Goal: Task Accomplishment & Management: Use online tool/utility

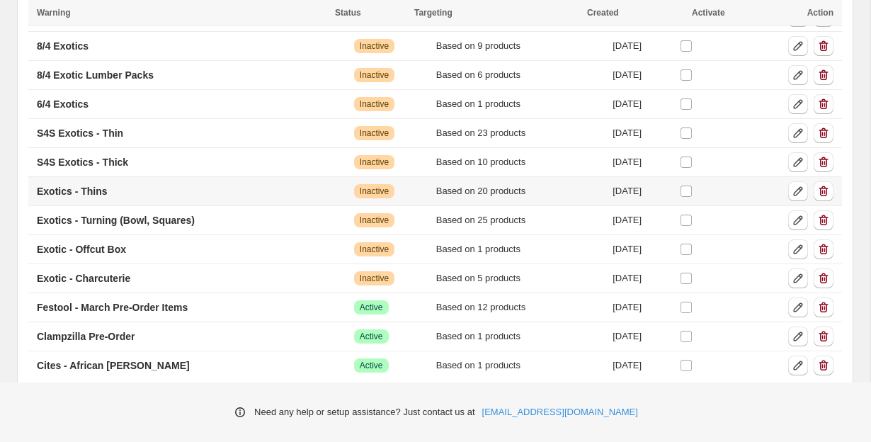
scroll to position [440, 0]
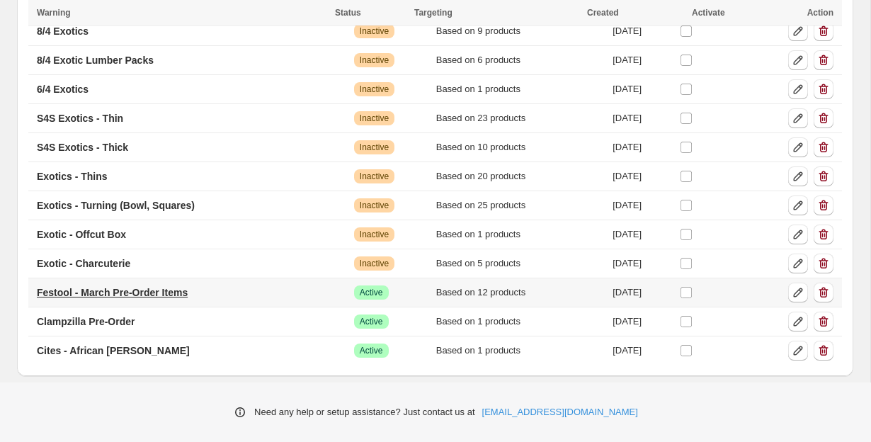
click at [183, 292] on p "Festool - March Pre-Order Items" at bounding box center [112, 292] width 151 height 14
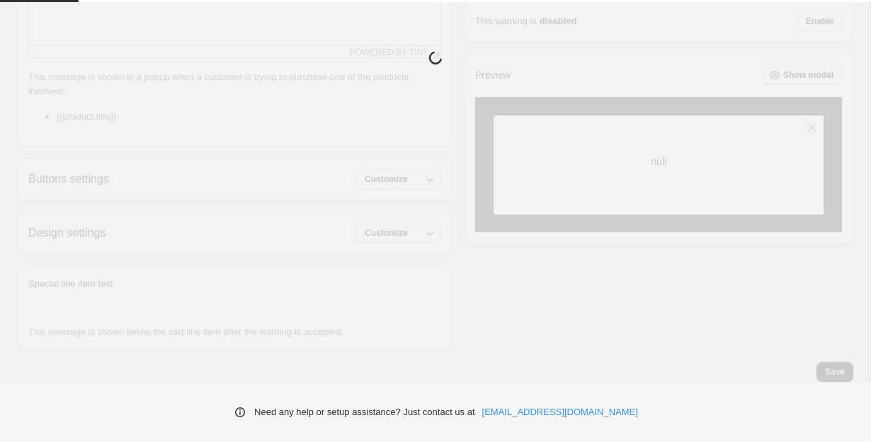
type input "**********"
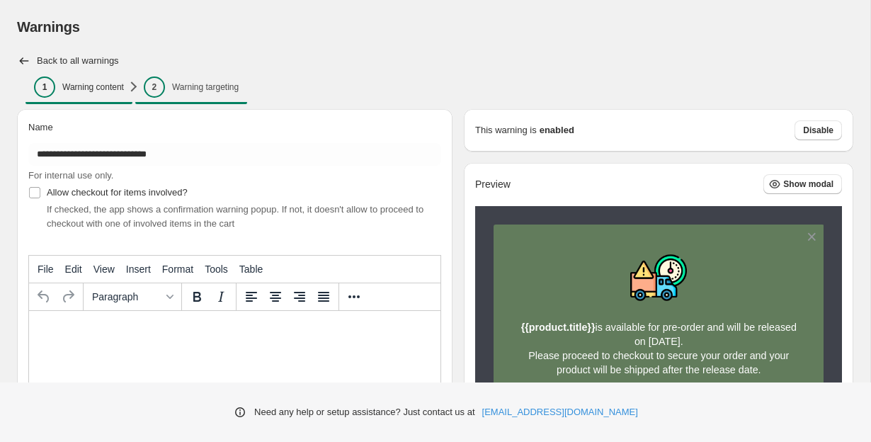
click at [204, 88] on p "Warning targeting" at bounding box center [205, 86] width 67 height 11
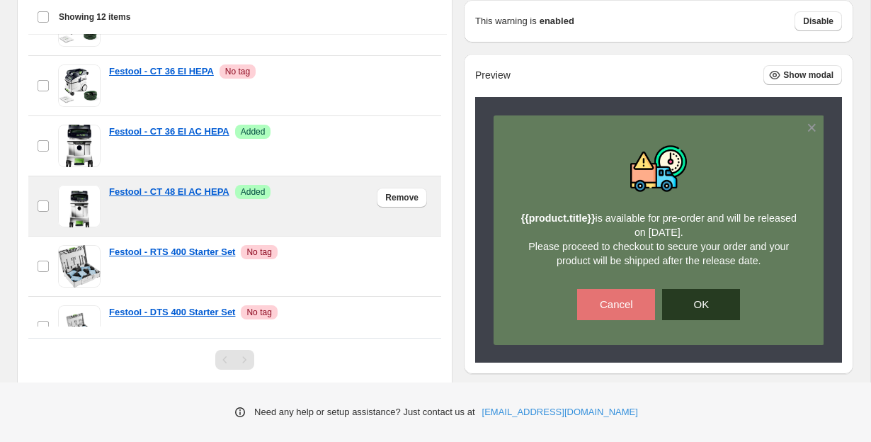
scroll to position [400, 0]
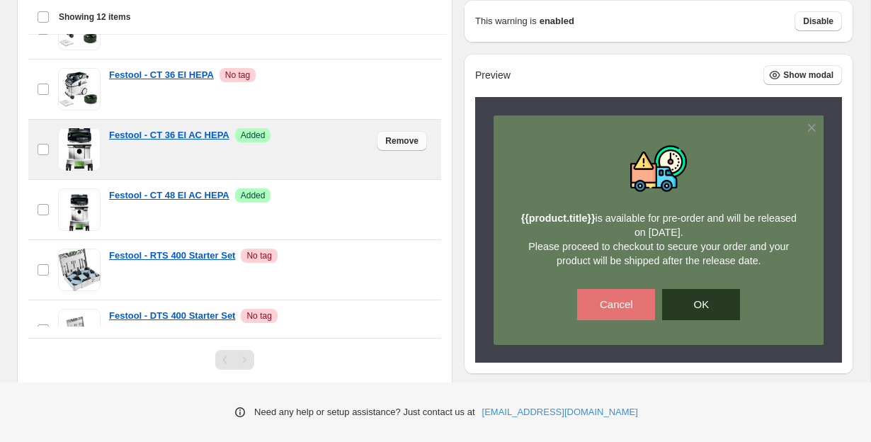
click at [407, 139] on span "Remove" at bounding box center [401, 140] width 33 height 11
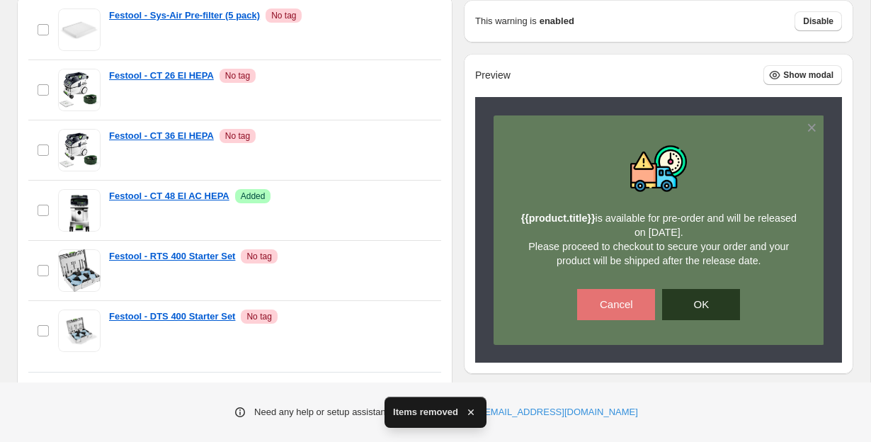
scroll to position [490, 0]
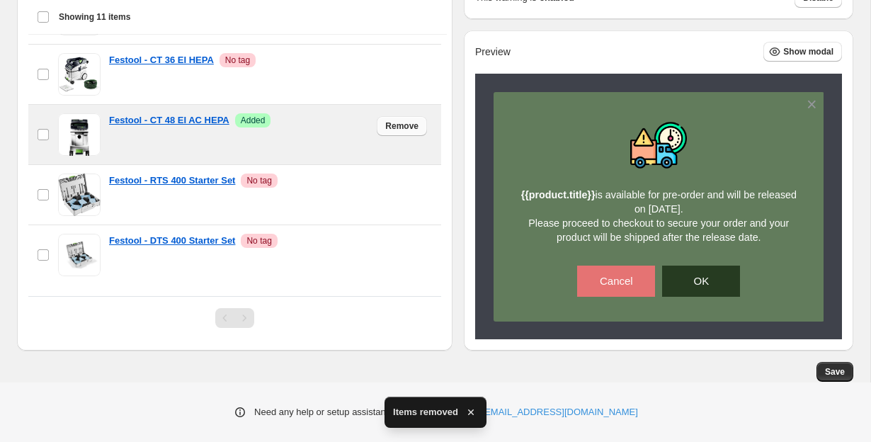
click at [403, 124] on span "Remove" at bounding box center [401, 125] width 33 height 11
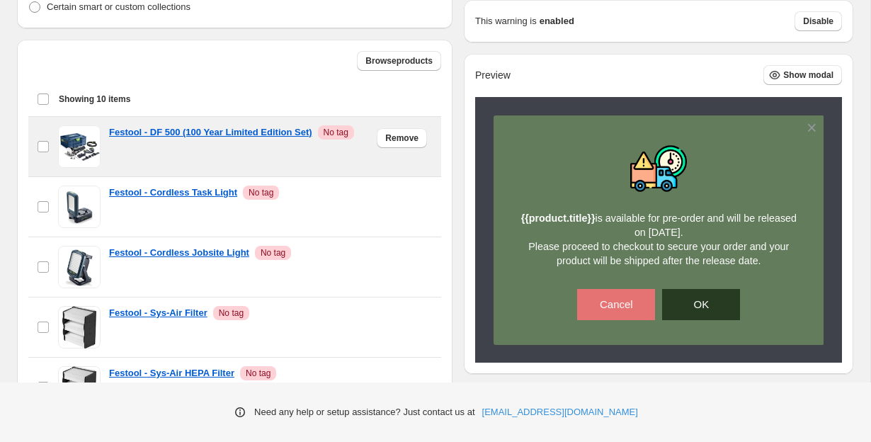
scroll to position [0, 0]
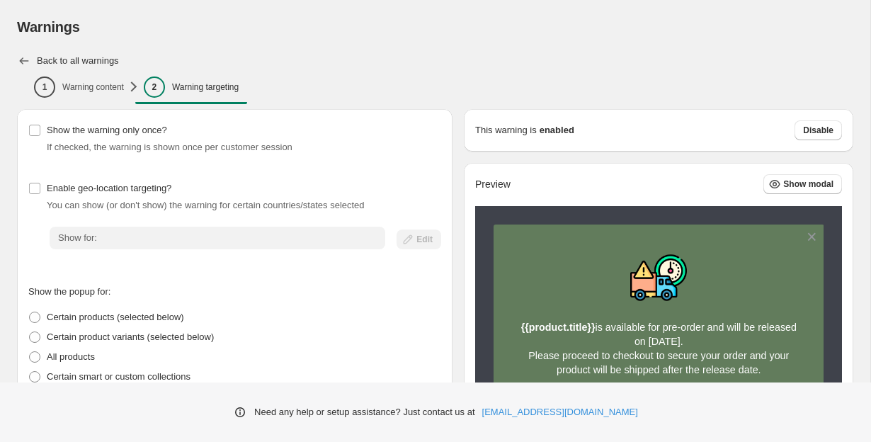
click at [24, 67] on icon "button" at bounding box center [24, 61] width 14 height 14
